Goal: Navigation & Orientation: Find specific page/section

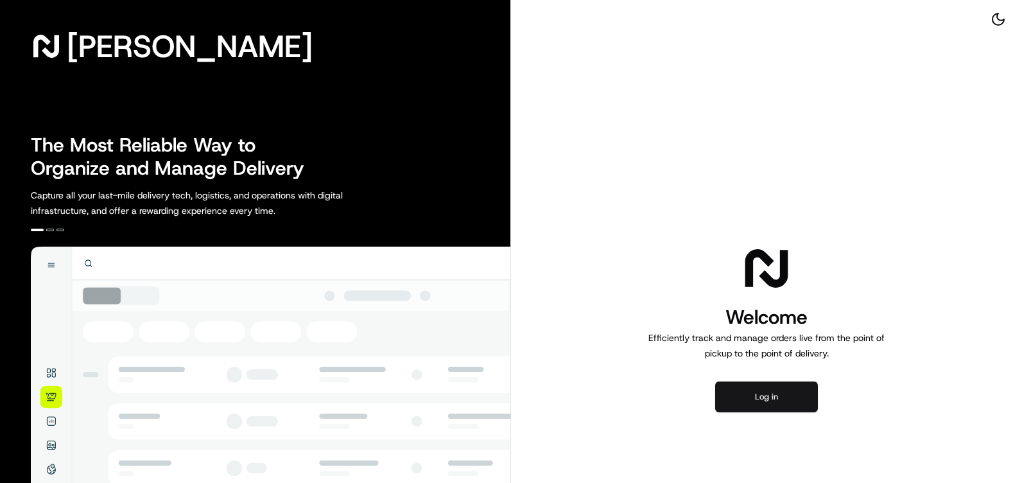
click at [787, 407] on button "Log in" at bounding box center [766, 396] width 103 height 31
click at [766, 396] on button "Log in" at bounding box center [766, 396] width 103 height 31
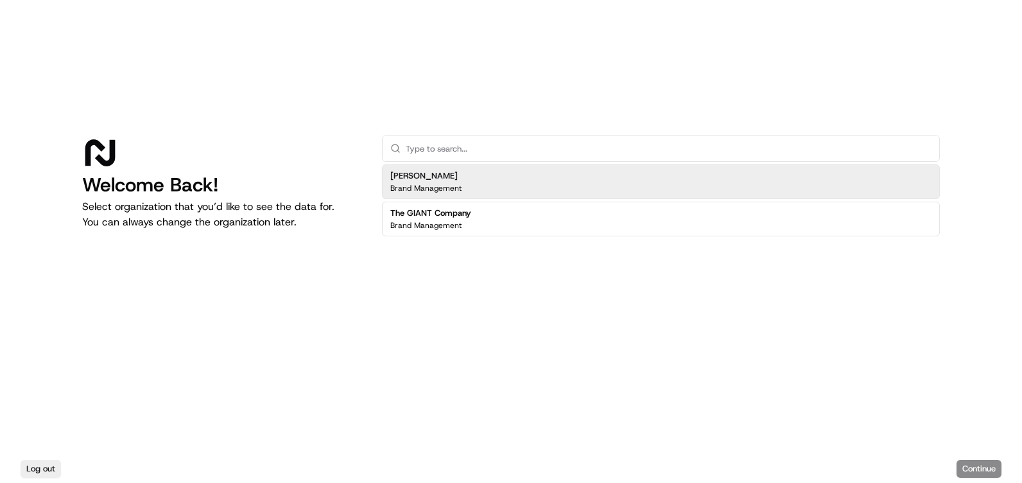
click at [517, 180] on div "Martin's Brand Management" at bounding box center [661, 181] width 558 height 35
click at [475, 182] on div "Martin's Brand Management" at bounding box center [661, 181] width 558 height 35
click at [436, 184] on p "Brand Management" at bounding box center [425, 188] width 71 height 10
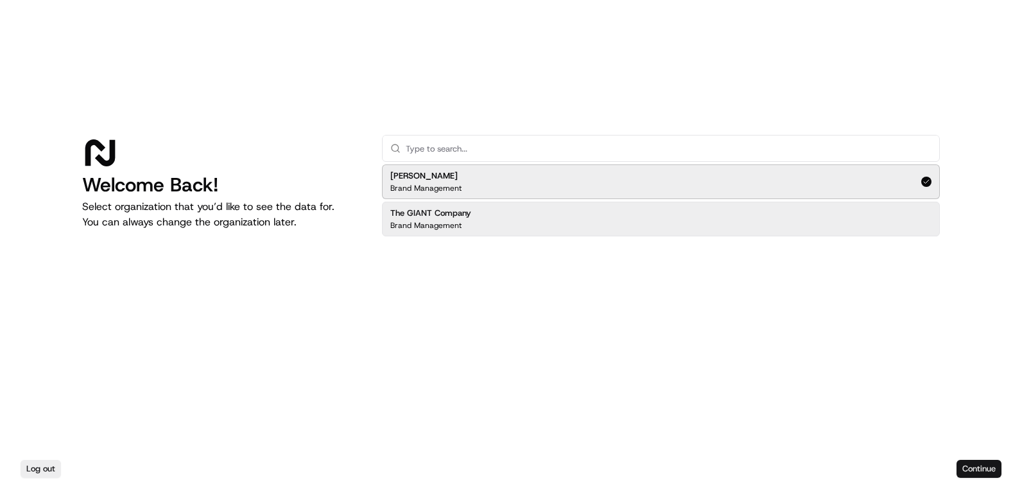
click at [968, 459] on button "Continue" at bounding box center [978, 468] width 45 height 18
